Goal: Contribute content: Add original content to the website for others to see

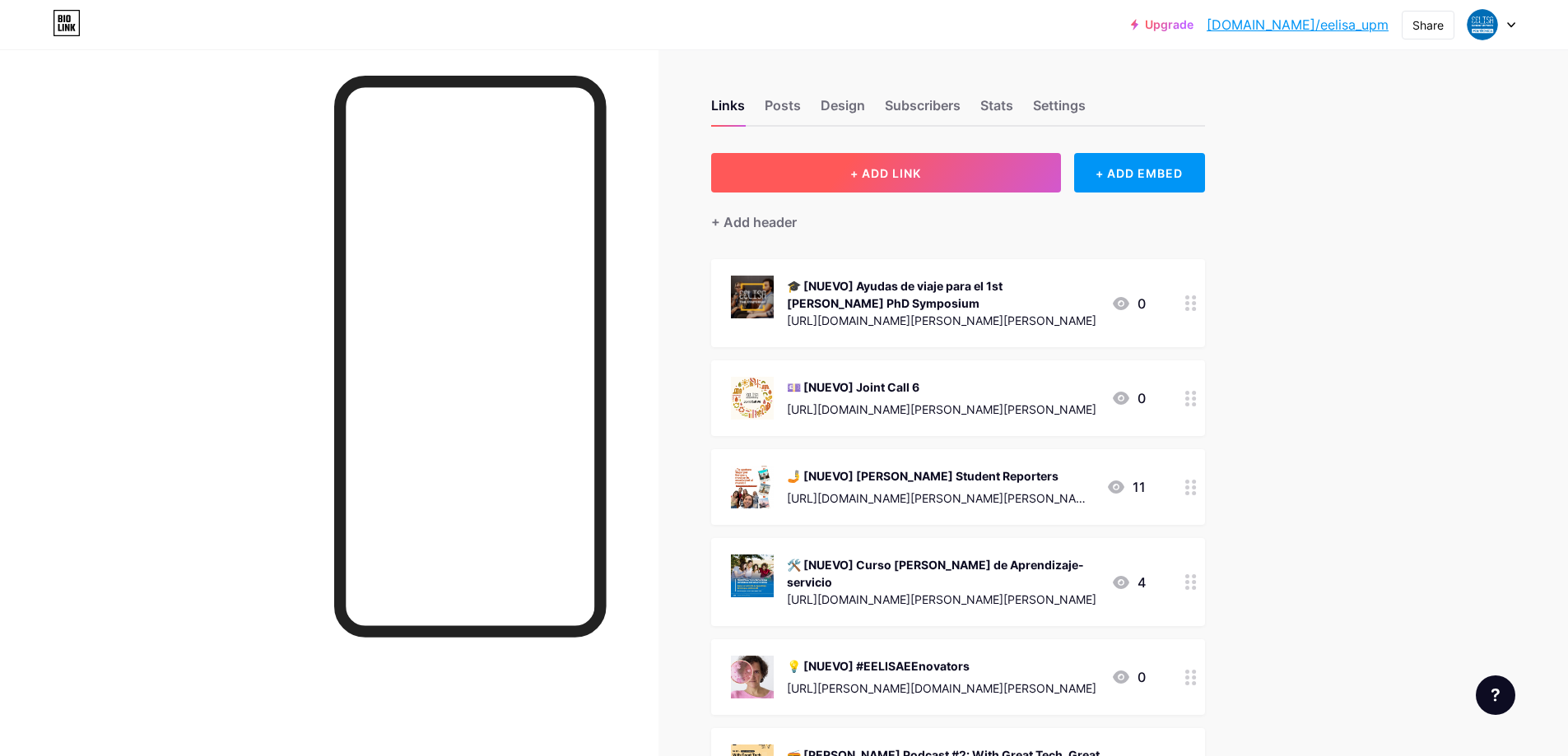
click at [809, 170] on button "+ ADD LINK" at bounding box center [886, 172] width 350 height 40
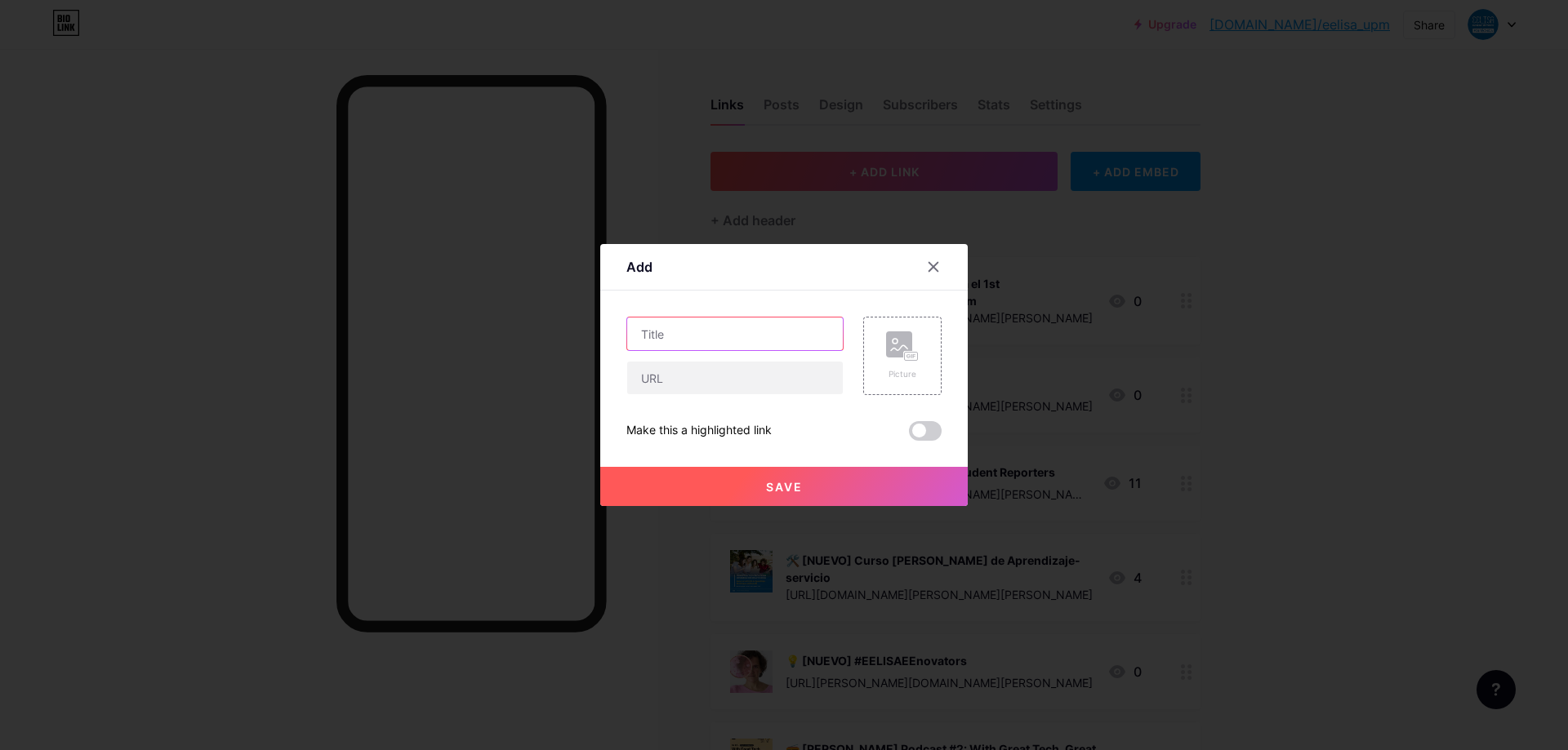
click at [741, 338] on input "text" at bounding box center [734, 334] width 216 height 33
click at [736, 330] on input "text" at bounding box center [734, 334] width 216 height 33
click at [699, 343] on input "text" at bounding box center [734, 334] width 216 height 33
type input "[NUEVO] Reto en el río Tajo"
click at [893, 364] on div "Picture" at bounding box center [902, 355] width 33 height 49
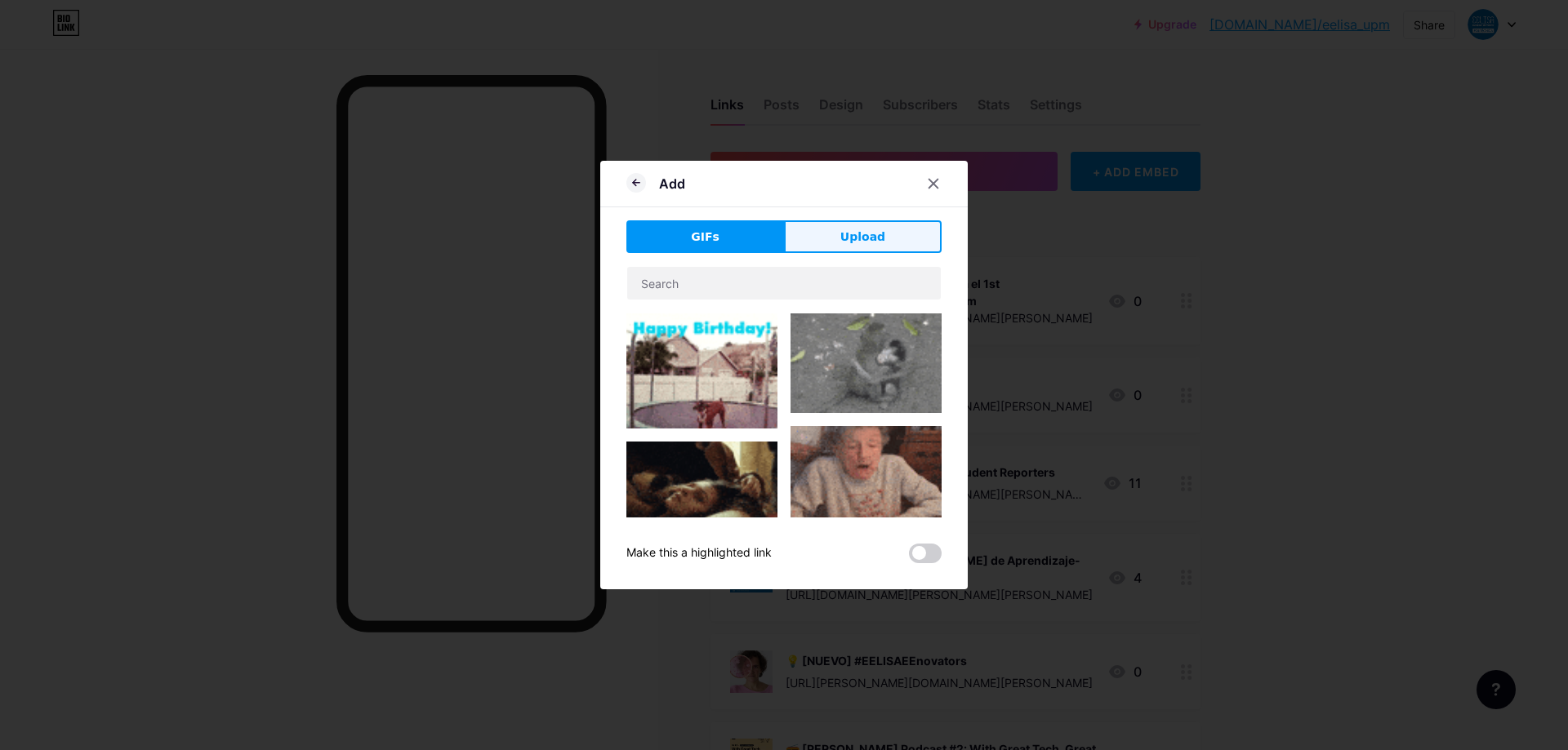
click at [908, 228] on button "Upload" at bounding box center [863, 237] width 158 height 33
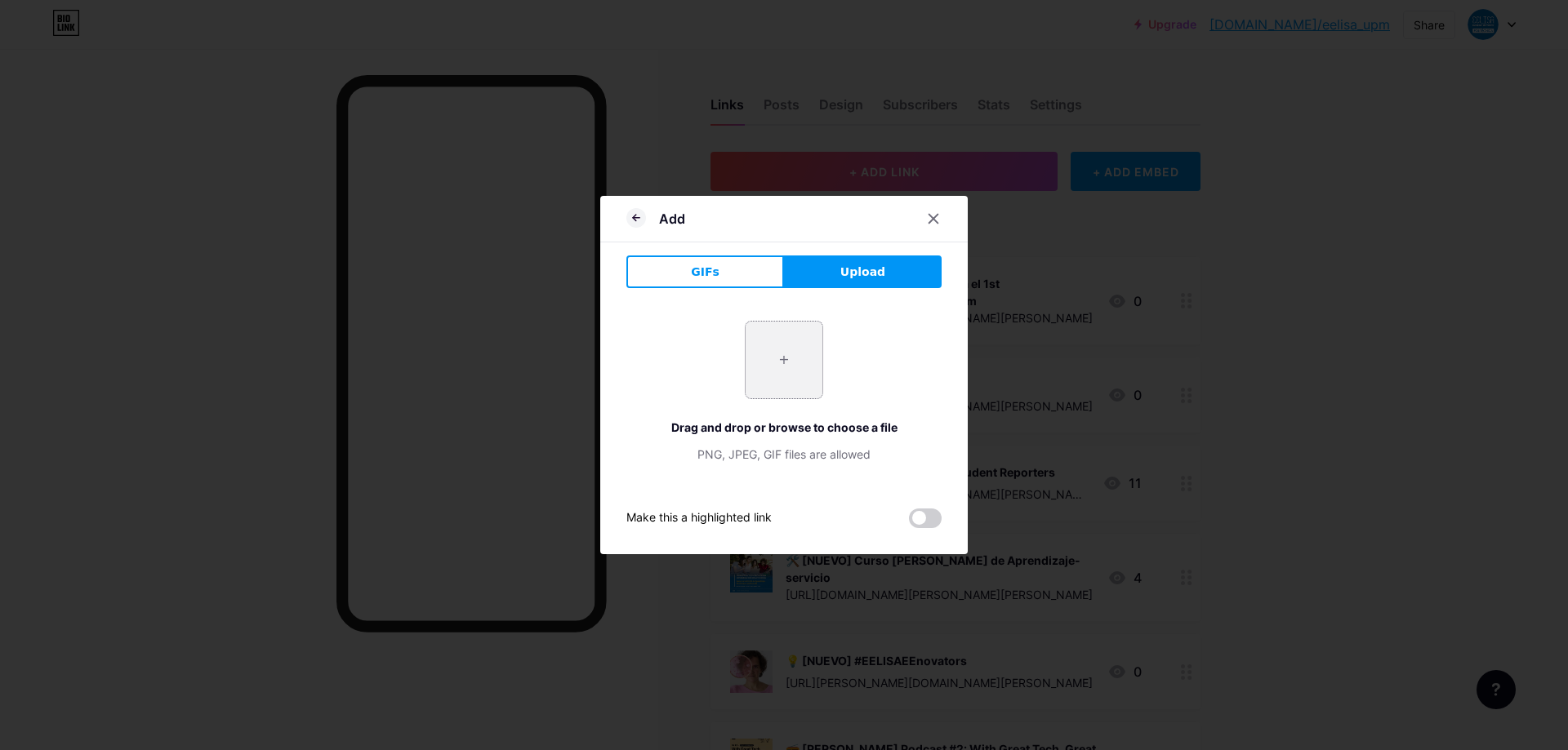
click at [784, 350] on input "file" at bounding box center [784, 360] width 77 height 77
type input "C:\fakepath\POSTER.jpg"
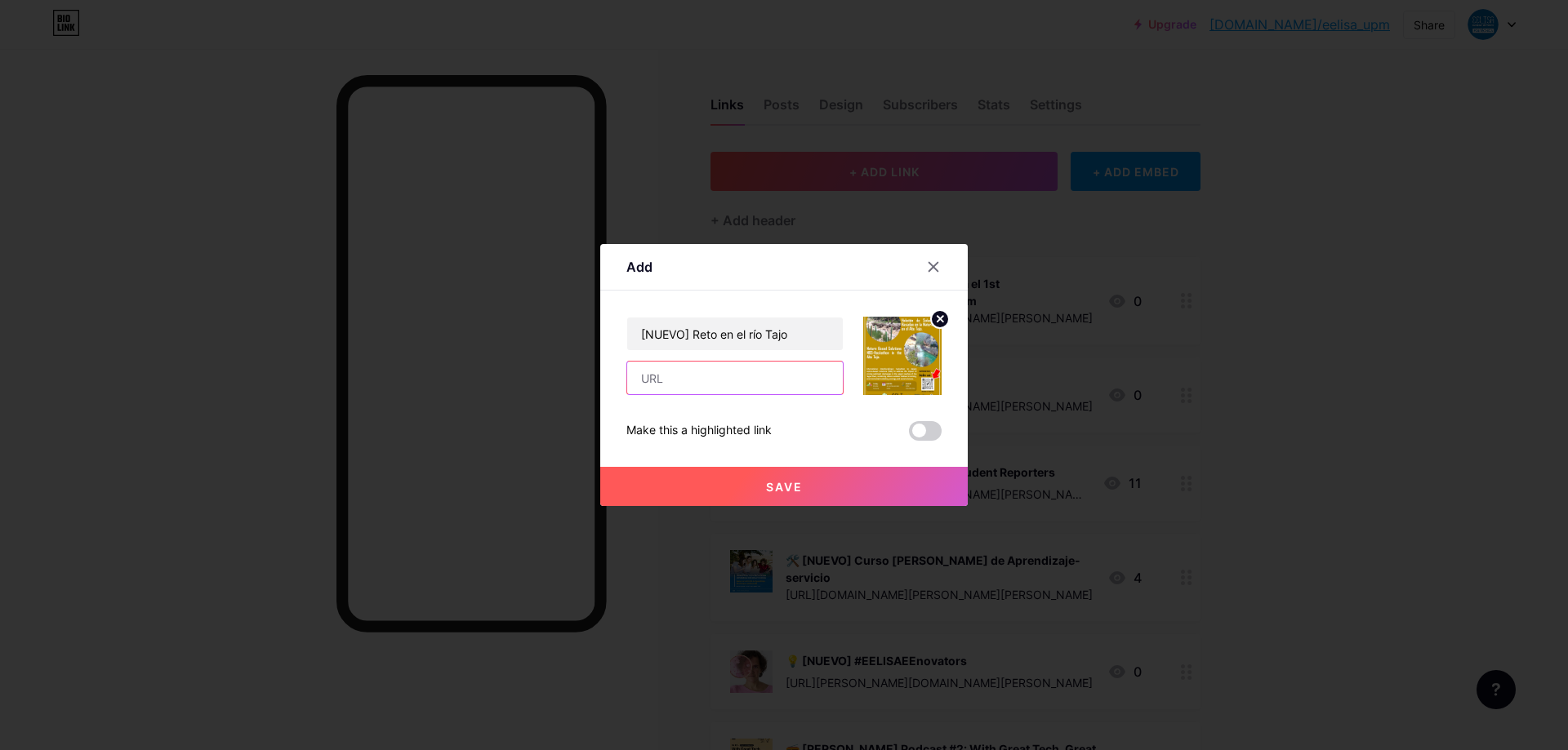
click at [645, 393] on input "text" at bounding box center [734, 378] width 216 height 33
click at [668, 388] on input "text" at bounding box center [734, 378] width 216 height 33
click at [677, 376] on input "text" at bounding box center [734, 378] width 216 height 33
paste input "[URL][DOMAIN_NAME][PERSON_NAME]"
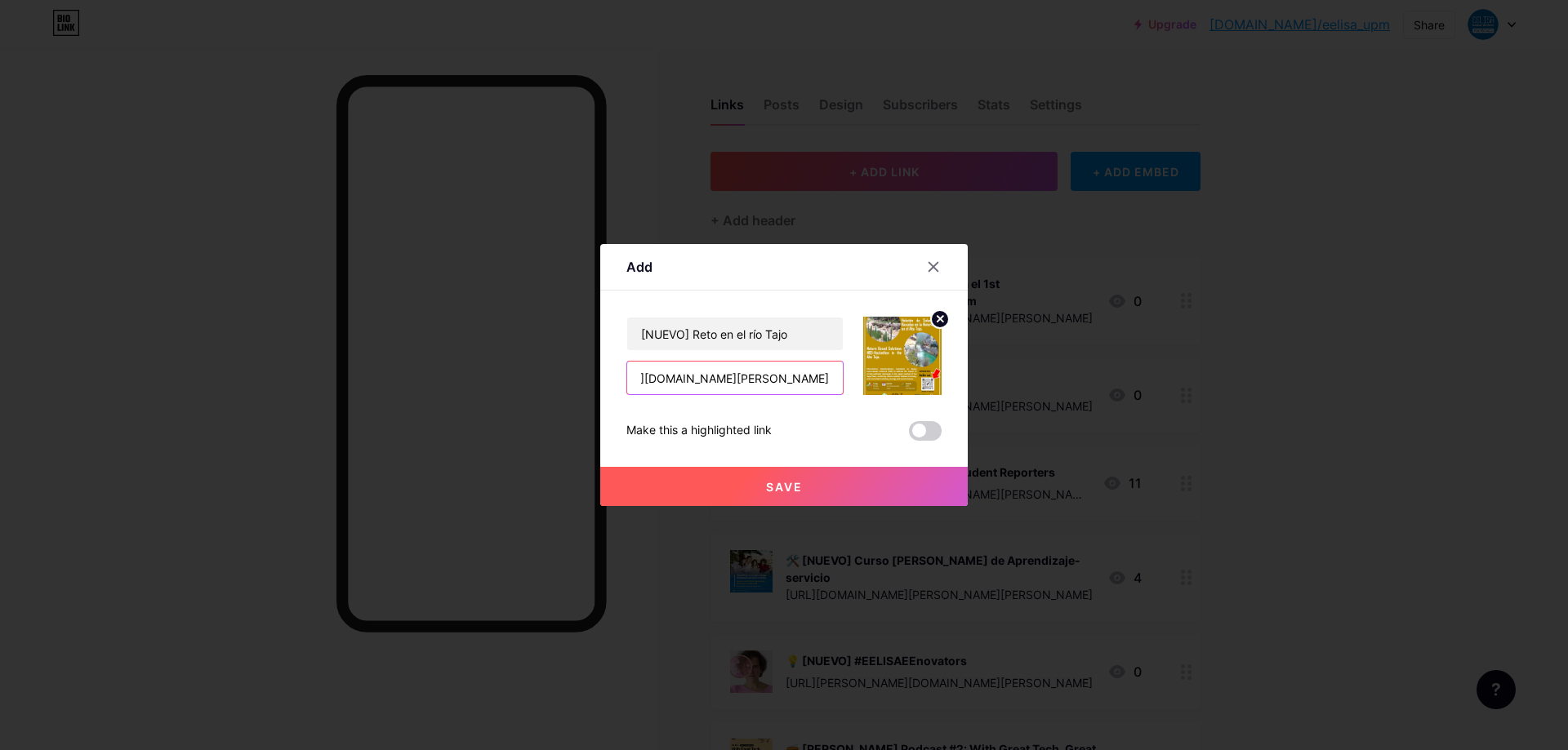
type input "[URL][DOMAIN_NAME][PERSON_NAME]"
click at [771, 489] on span "Save" at bounding box center [784, 487] width 37 height 14
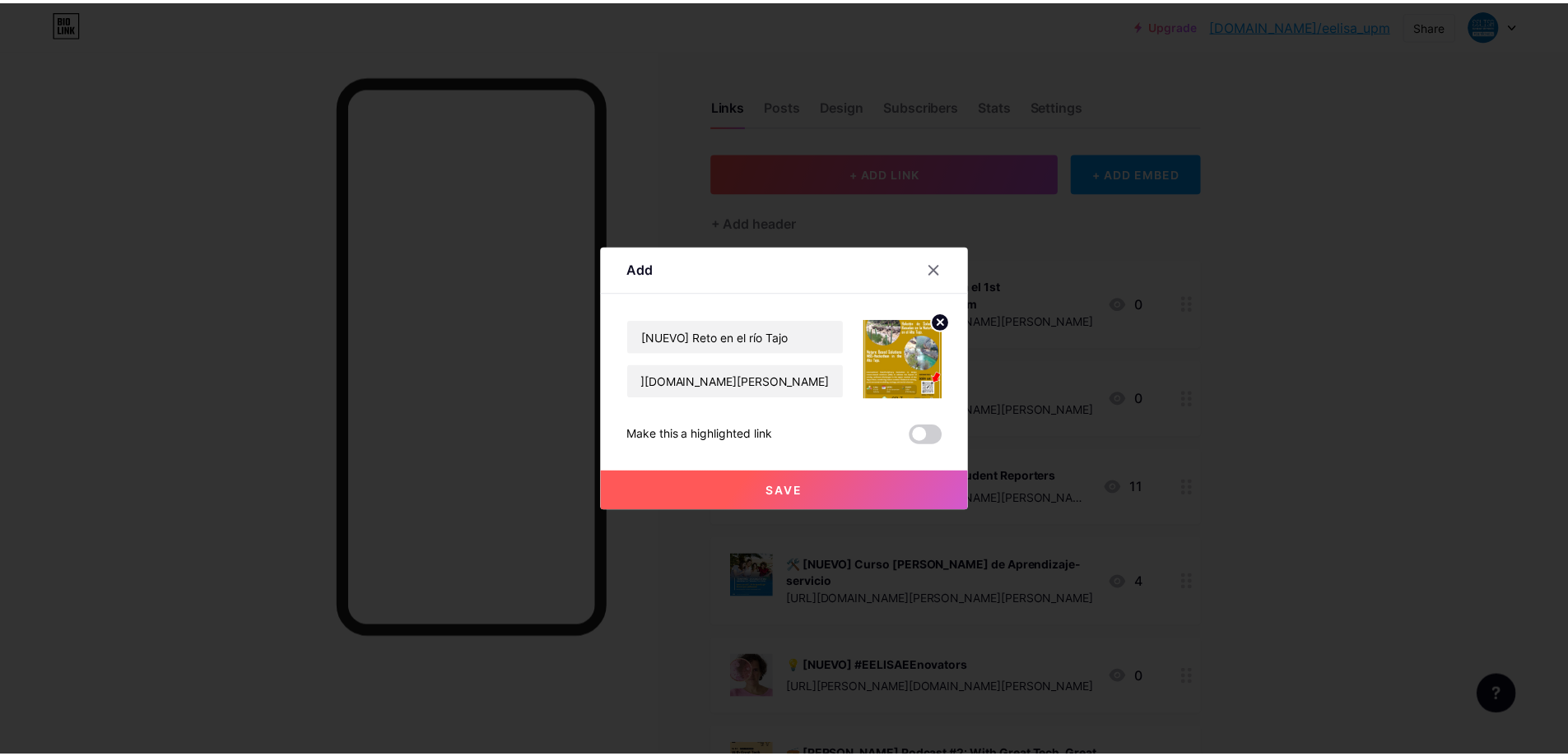
scroll to position [0, 0]
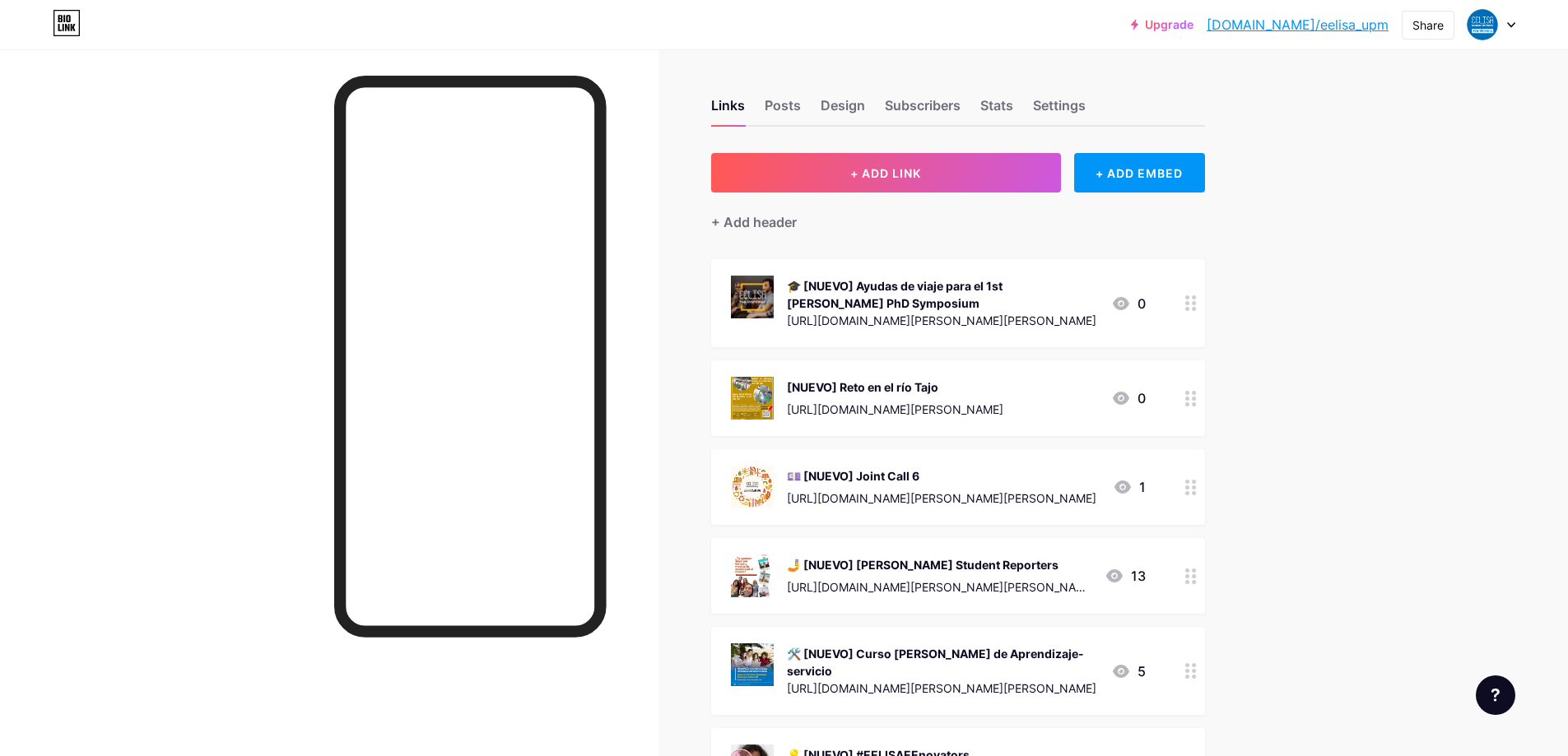
click at [907, 415] on div "[URL][DOMAIN_NAME][PERSON_NAME]" at bounding box center [895, 409] width 216 height 18
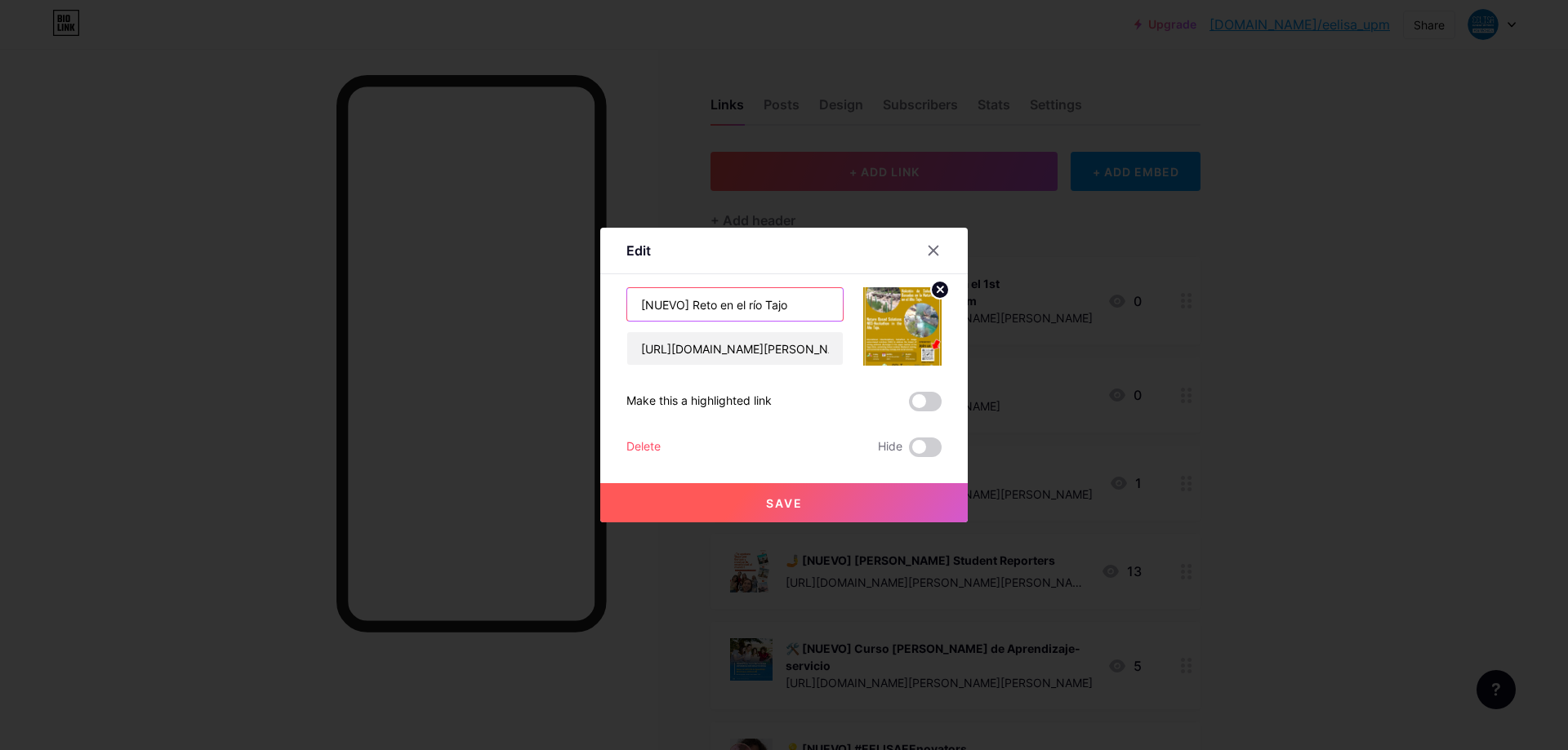
click at [640, 307] on input "[NUEVO] Reto en el río Tajo" at bounding box center [734, 305] width 216 height 33
click at [665, 307] on input "🚿💧[NUEVO] Reto en el río Tajo" at bounding box center [734, 305] width 216 height 33
click at [655, 303] on input "🚿💧 [NUEVO] Reto en el río Tajo" at bounding box center [734, 305] width 216 height 33
type input "💧 [NUEVO] Reto en el río Tajo"
click at [789, 504] on span "Save" at bounding box center [784, 503] width 37 height 14
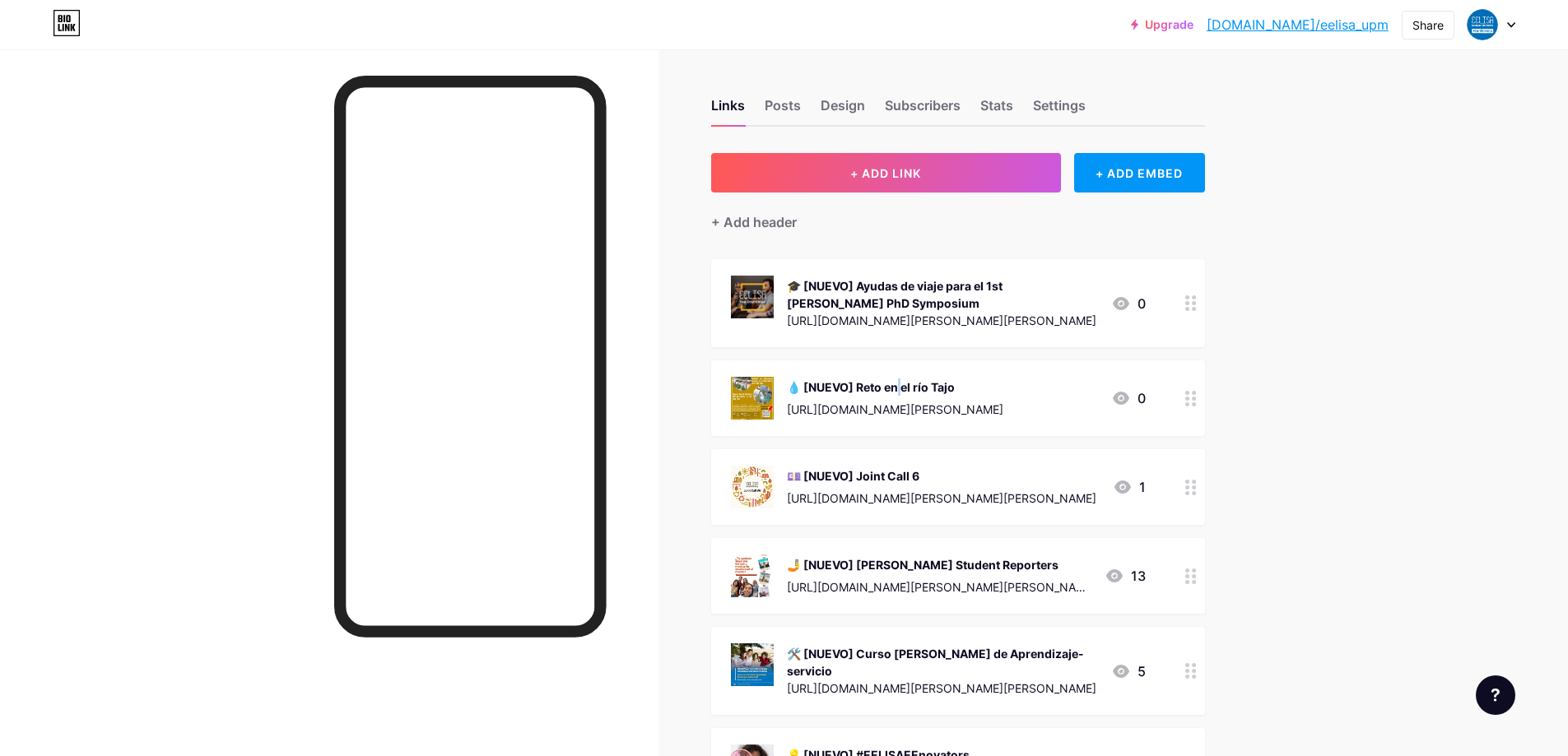
click at [821, 392] on div "💧 [NUEVO] Reto en el río Tajo [URL][DOMAIN_NAME][PERSON_NAME]" at bounding box center [895, 398] width 216 height 43
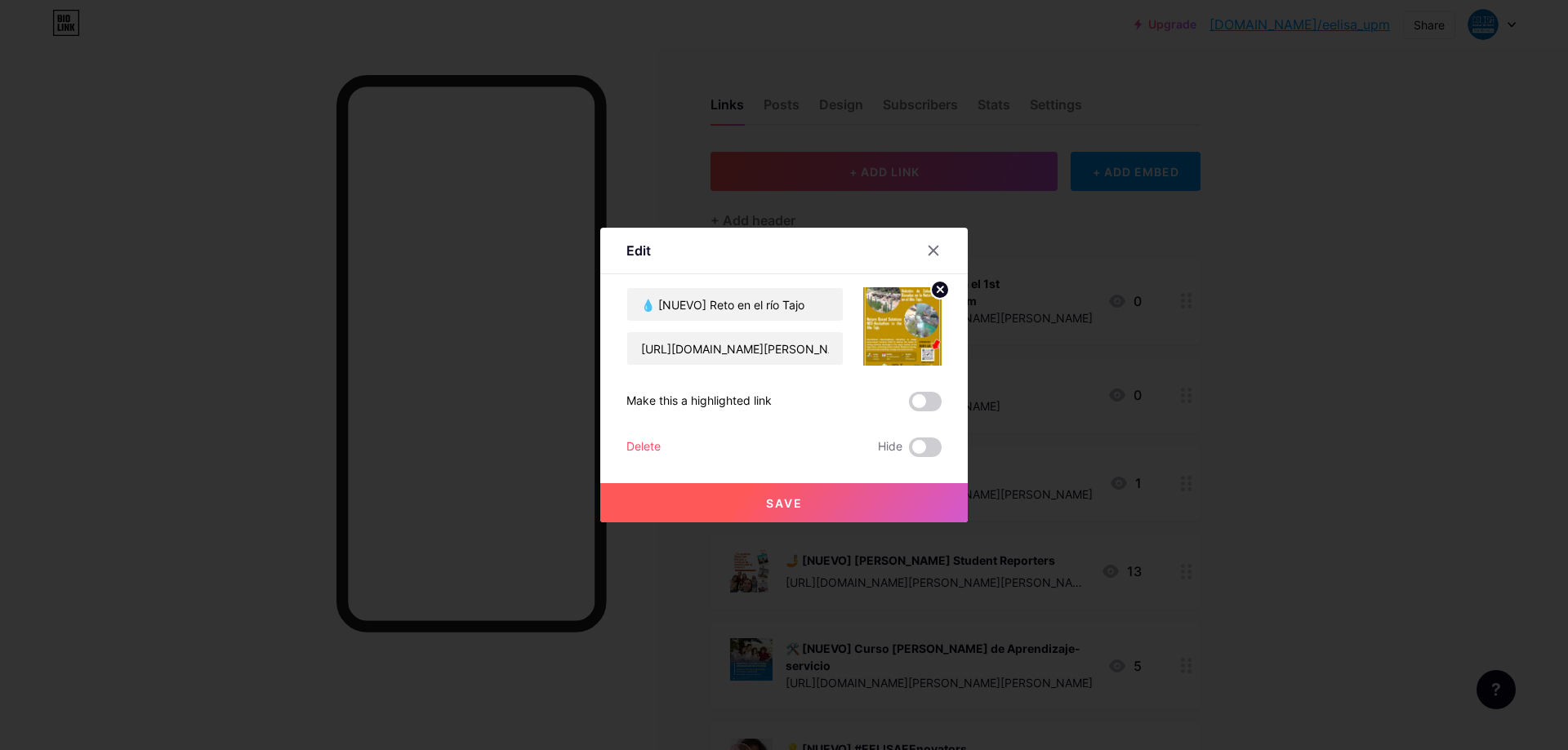
click at [1210, 399] on div at bounding box center [784, 375] width 1568 height 750
